Goal: Task Accomplishment & Management: Manage account settings

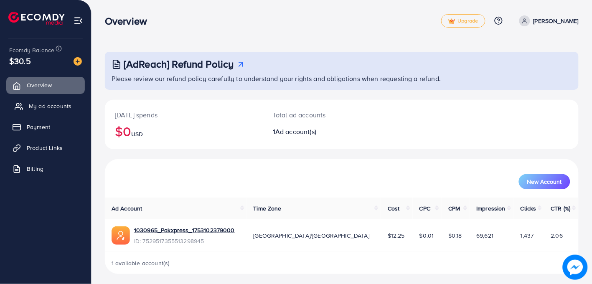
click at [51, 108] on span "My ad accounts" at bounding box center [50, 106] width 43 height 8
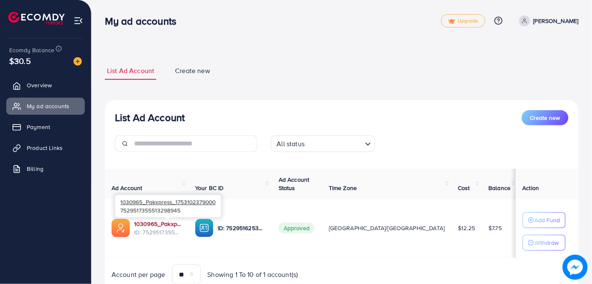
click at [152, 224] on link "1030965_Pakxpress_1753102379000" at bounding box center [158, 224] width 48 height 8
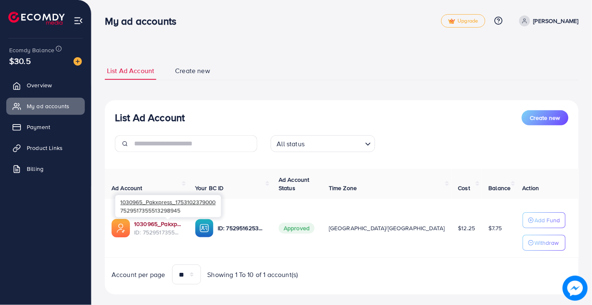
click at [160, 223] on link "1030965_Pakxpress_1753102379000" at bounding box center [158, 224] width 48 height 8
